Goal: Task Accomplishment & Management: Complete application form

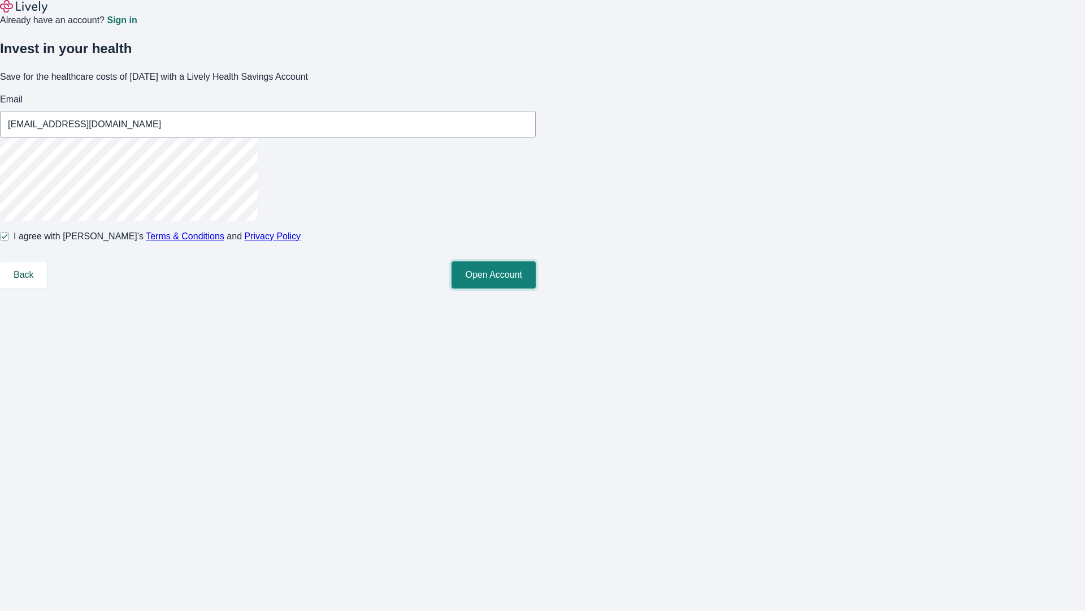
click at [536, 288] on button "Open Account" at bounding box center [494, 274] width 84 height 27
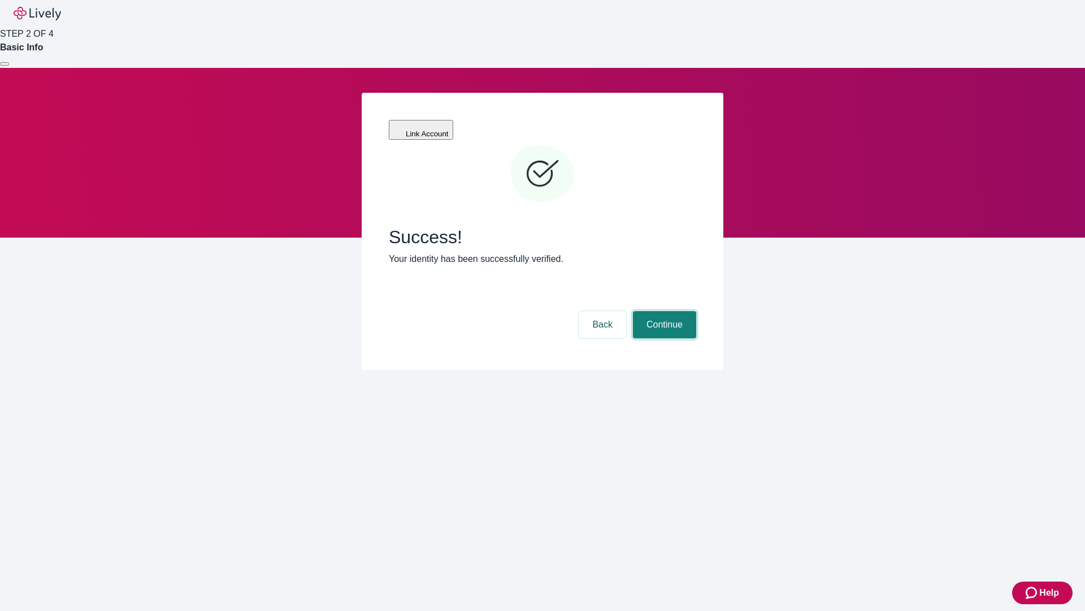
click at [663, 311] on button "Continue" at bounding box center [664, 324] width 63 height 27
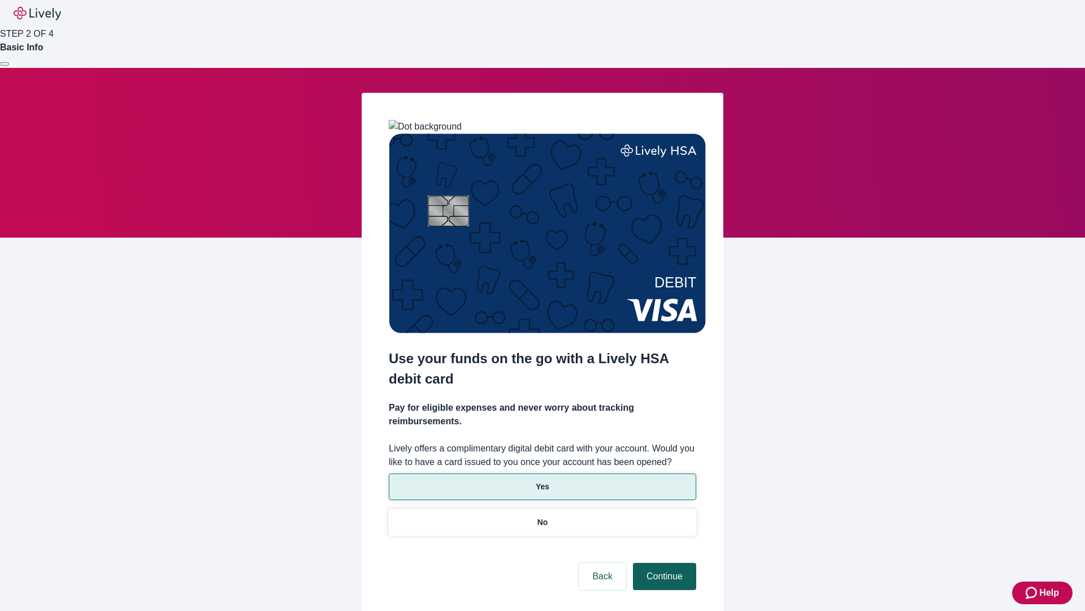
click at [542, 516] on p "No" at bounding box center [543, 522] width 11 height 12
click at [663, 562] on button "Continue" at bounding box center [664, 575] width 63 height 27
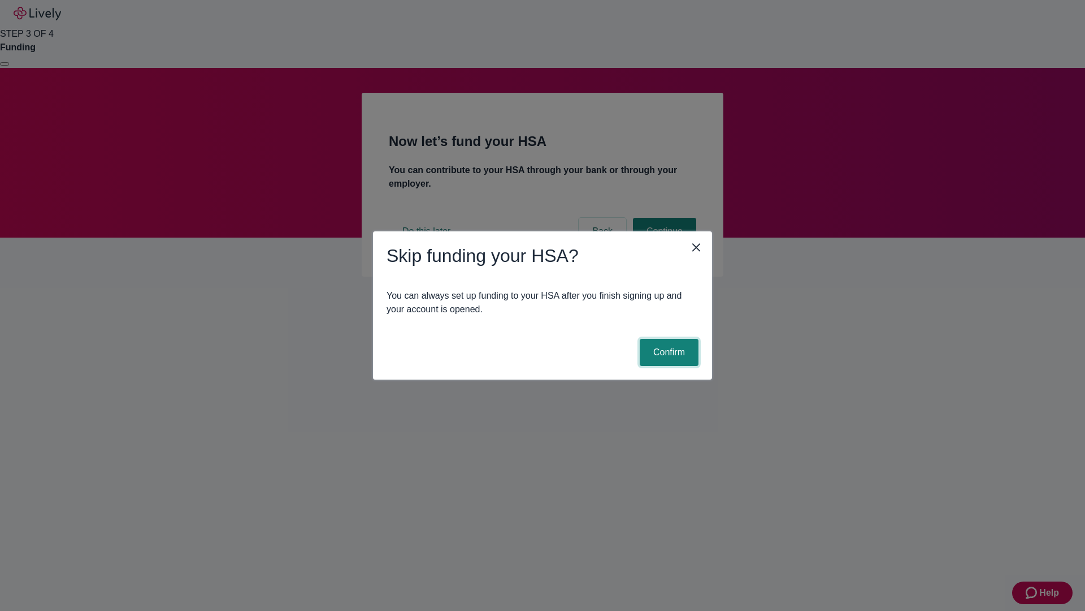
click at [668, 352] on button "Confirm" at bounding box center [669, 352] width 59 height 27
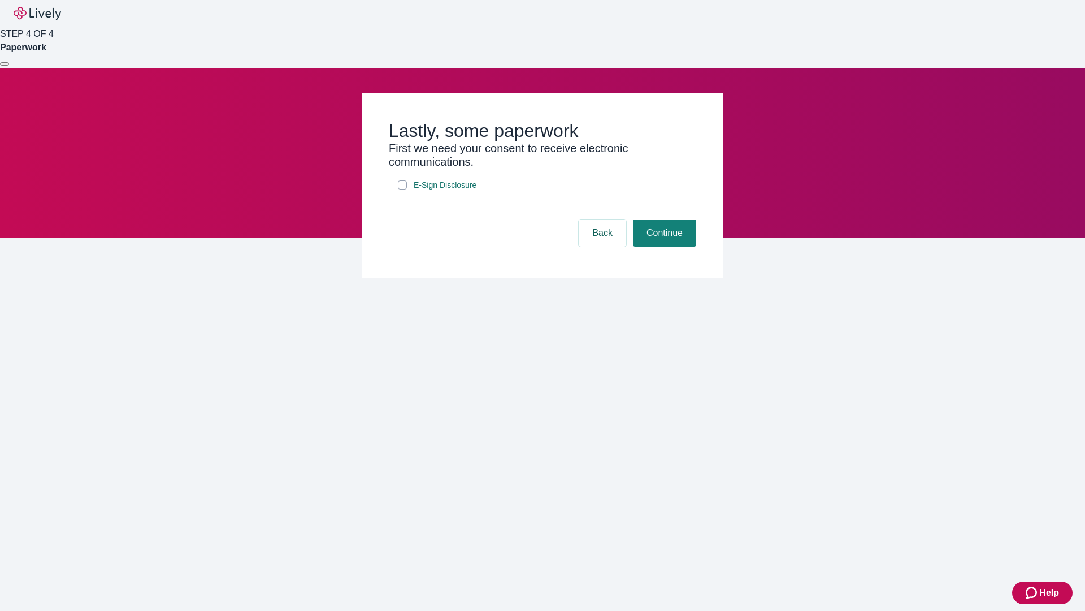
click at [402, 189] on input "E-Sign Disclosure" at bounding box center [402, 184] width 9 height 9
checkbox input "true"
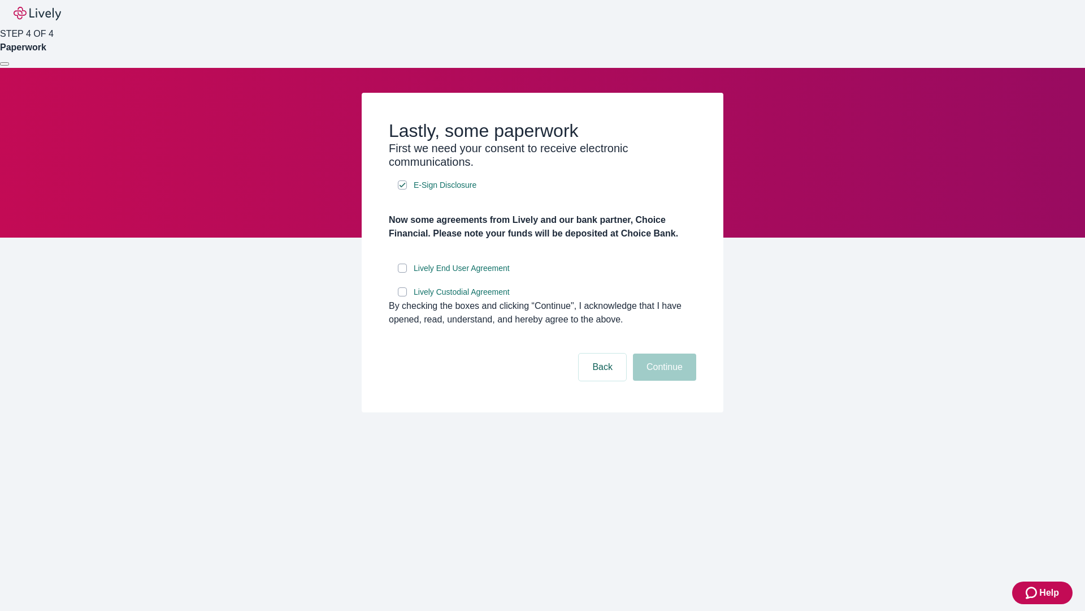
click at [402, 272] on input "Lively End User Agreement" at bounding box center [402, 267] width 9 height 9
checkbox input "true"
click at [402, 296] on input "Lively Custodial Agreement" at bounding box center [402, 291] width 9 height 9
checkbox input "true"
click at [663, 380] on button "Continue" at bounding box center [664, 366] width 63 height 27
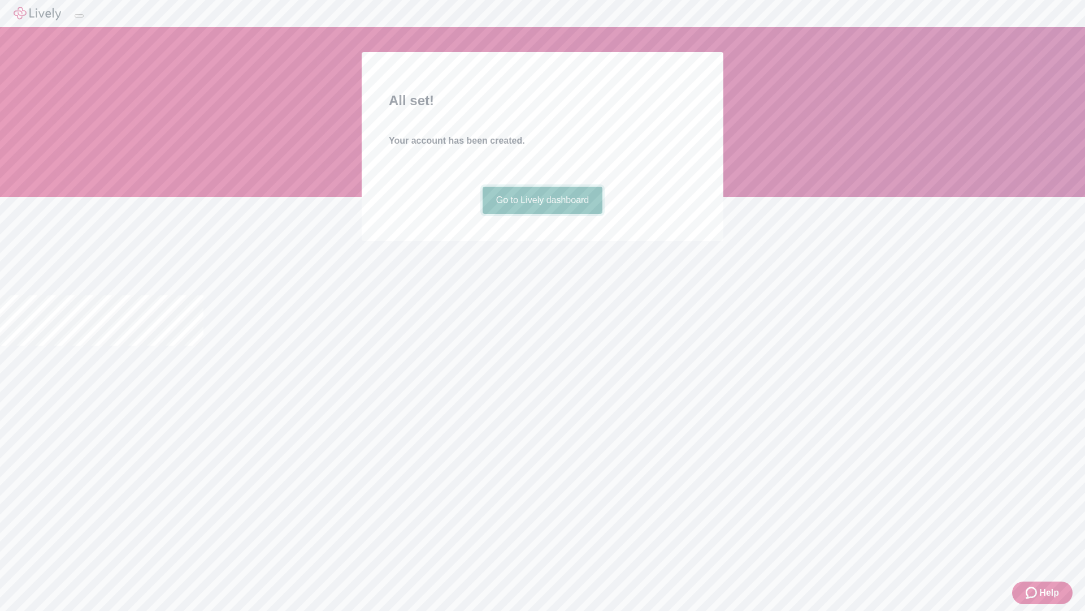
click at [542, 214] on link "Go to Lively dashboard" at bounding box center [543, 200] width 120 height 27
